Goal: Navigation & Orientation: Find specific page/section

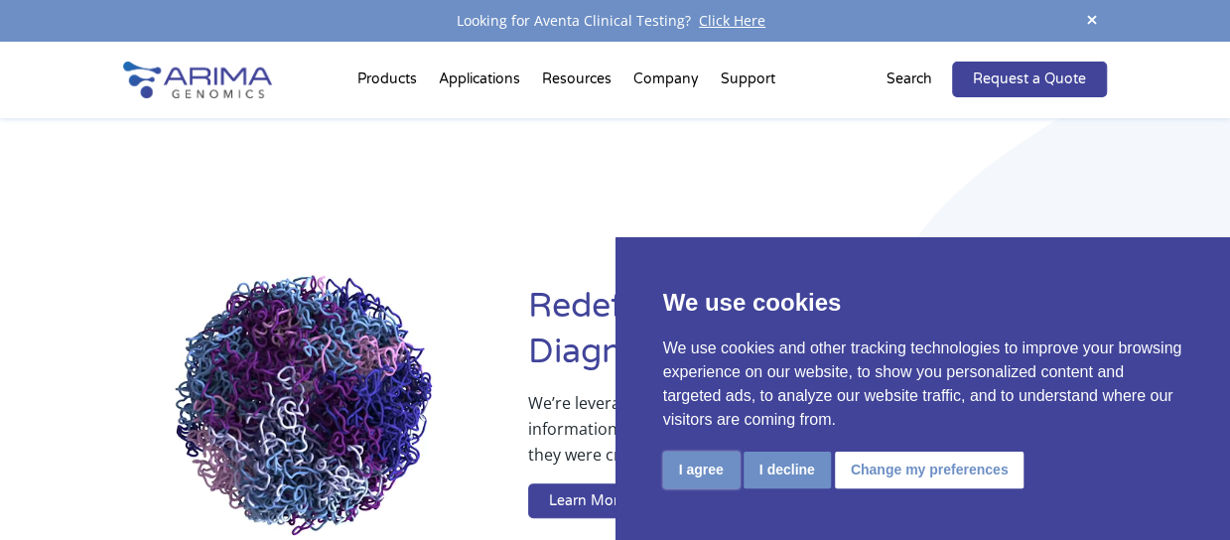
click at [698, 470] on button "I agree" at bounding box center [701, 470] width 76 height 37
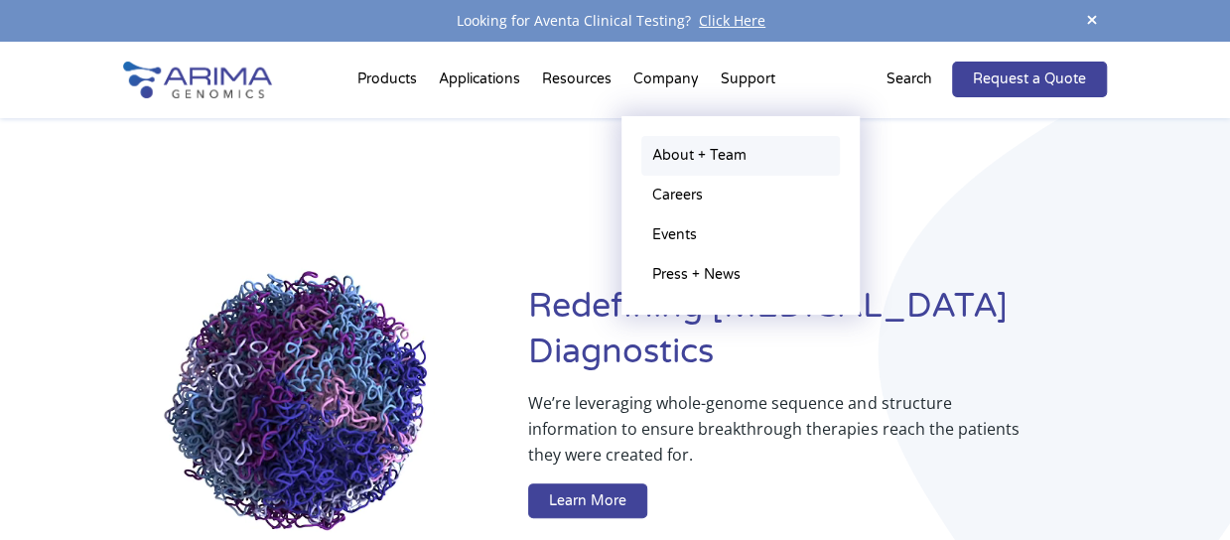
click at [682, 152] on link "About + Team" at bounding box center [740, 156] width 199 height 40
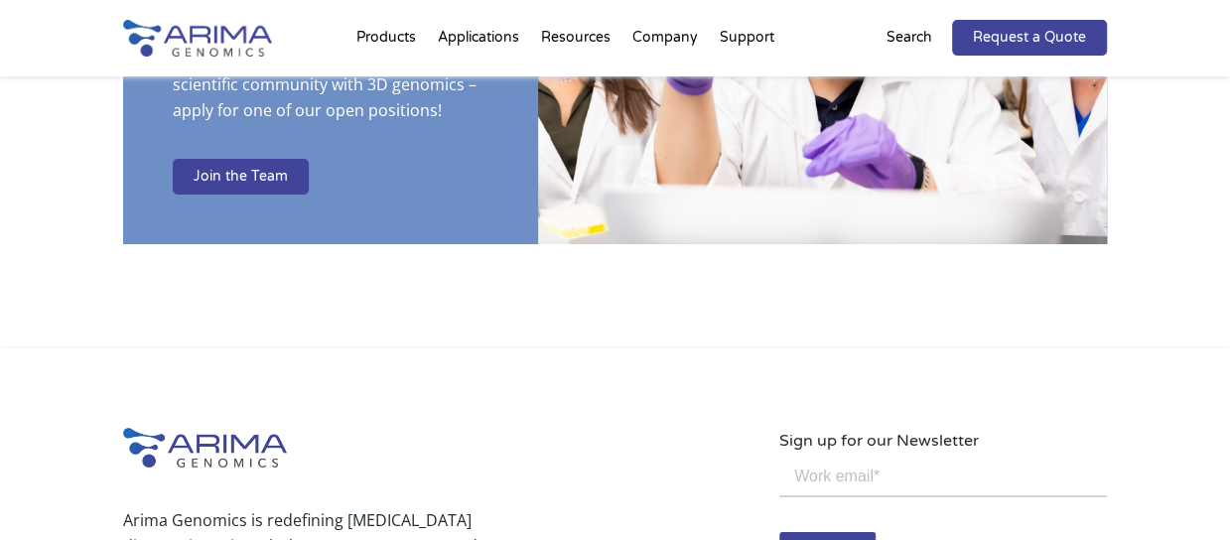
scroll to position [3617, 0]
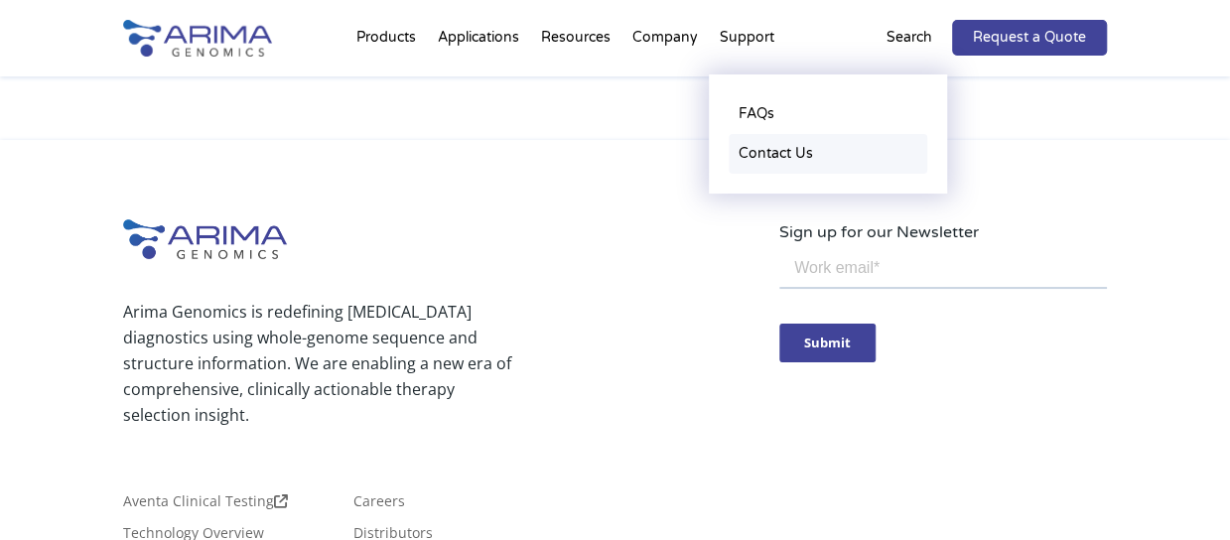
click at [753, 152] on link "Contact Us" at bounding box center [828, 154] width 199 height 40
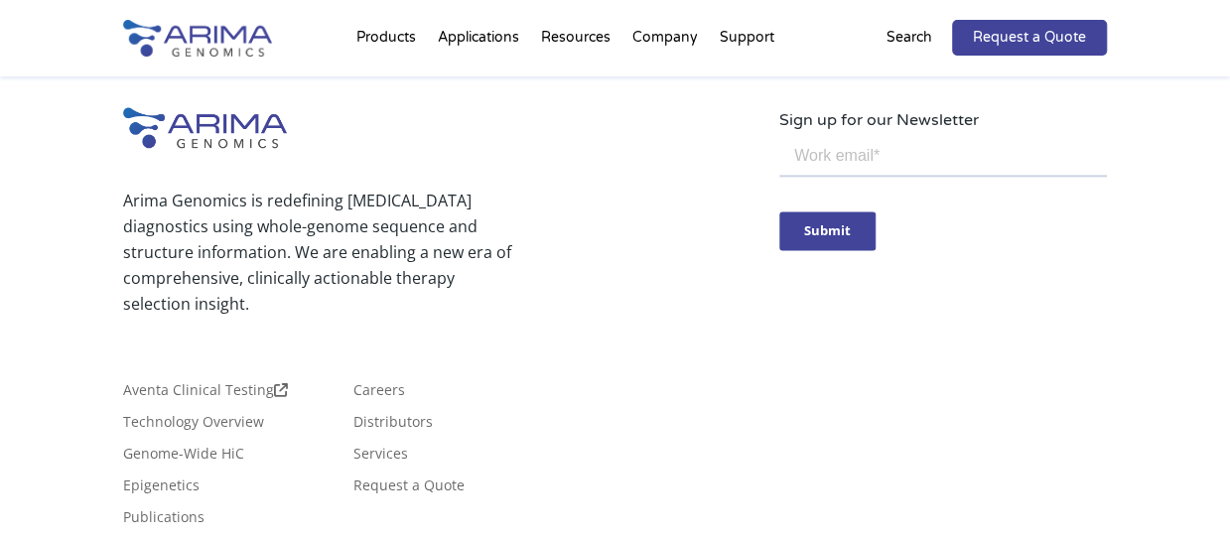
scroll to position [1203, 0]
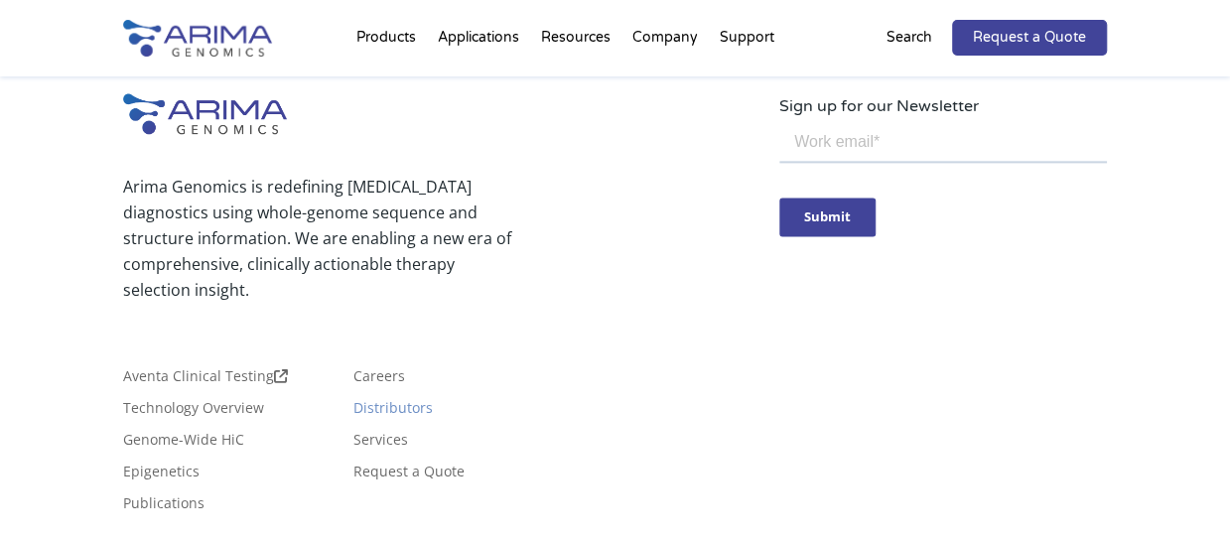
click at [373, 414] on link "Distributors" at bounding box center [392, 412] width 79 height 22
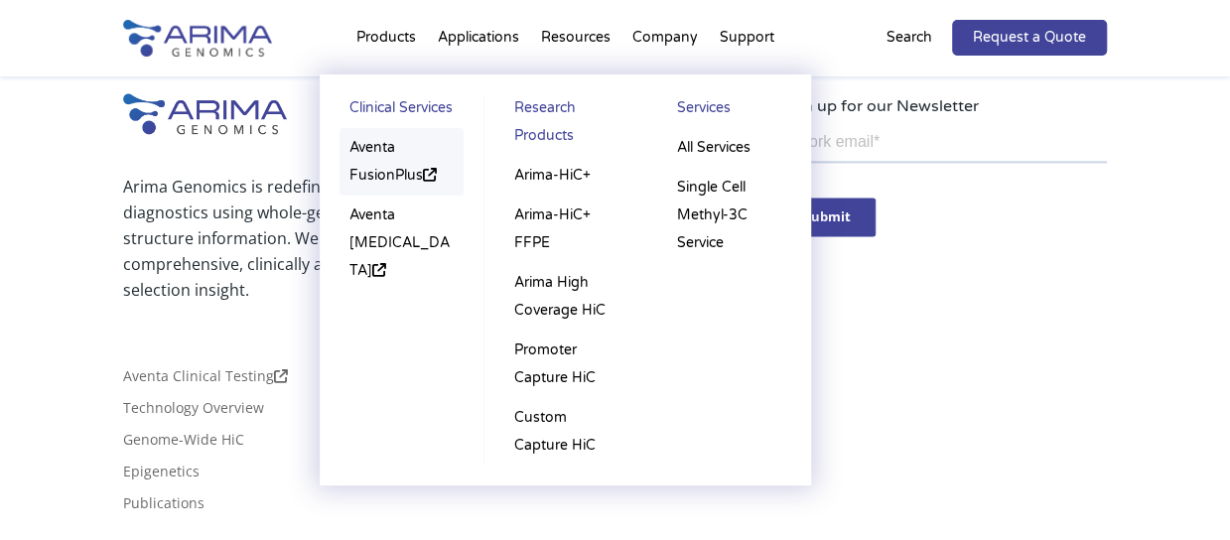
click at [394, 175] on link "Aventa FusionPlus" at bounding box center [402, 162] width 124 height 68
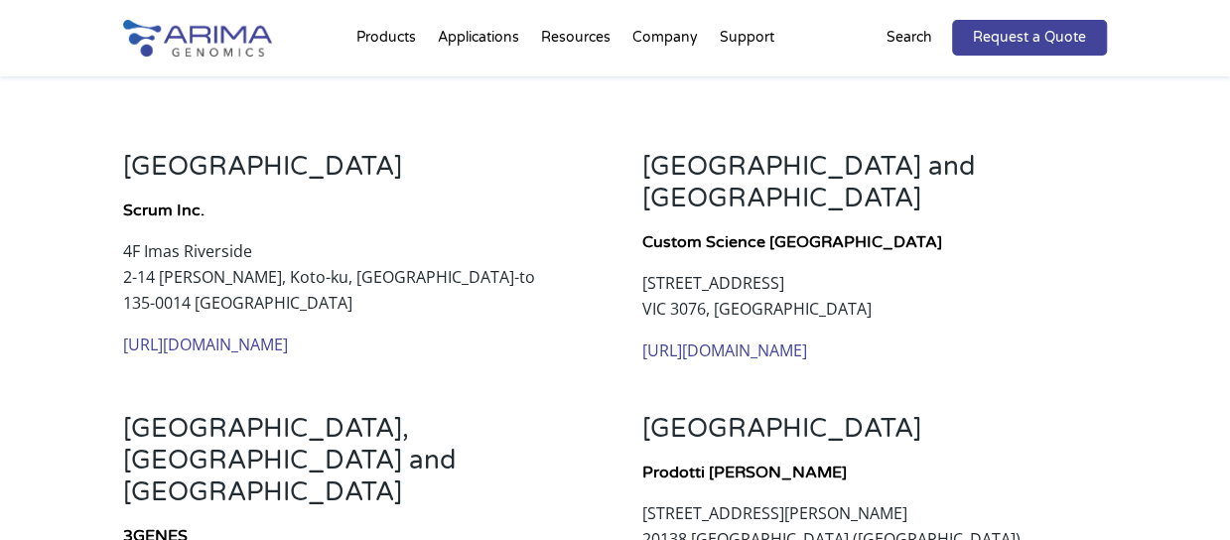
scroll to position [378, 0]
